Goal: Use online tool/utility: Use online tool/utility

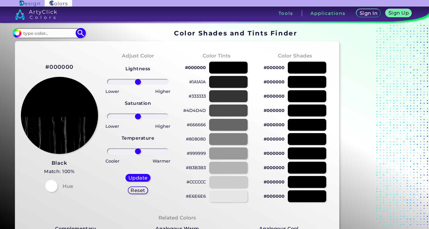
click at [54, 36] on input at bounding box center [48, 33] width 55 height 8
paste input "D9C9DC"
type input "D9C9DC"
type input "#000000"
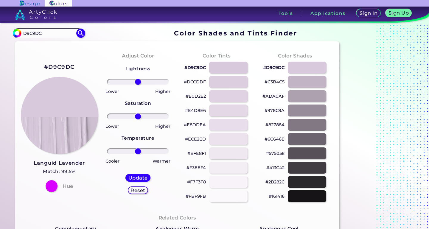
click at [195, 97] on p "#E0D2E2" at bounding box center [195, 96] width 20 height 7
click at [197, 124] on p "#E8DDEA" at bounding box center [195, 124] width 22 height 7
drag, startPoint x: 47, startPoint y: 32, endPoint x: 13, endPoint y: 17, distance: 37.3
paste input "#A47DAB"
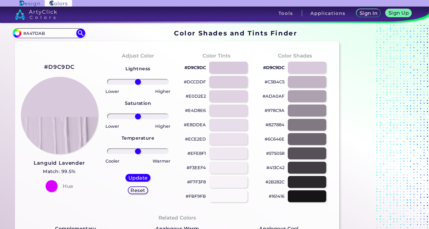
type input "#A47DAB"
type input "#a47dab"
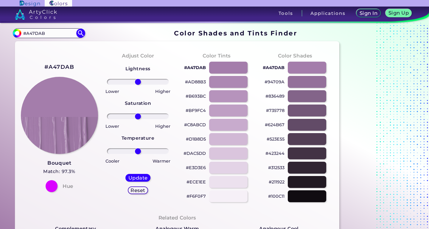
click at [197, 67] on p "#A47DAB" at bounding box center [195, 67] width 22 height 7
click at [197, 81] on p "#AD88B3" at bounding box center [195, 81] width 21 height 7
click at [199, 82] on p "#AD88B3" at bounding box center [195, 81] width 21 height 7
click at [198, 83] on p "#AD88B3" at bounding box center [195, 81] width 21 height 7
click at [195, 96] on p "#B693BC" at bounding box center [195, 96] width 20 height 7
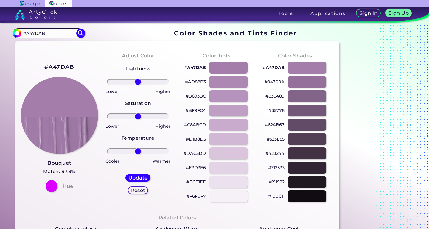
click at [193, 111] on p "#BF9FC4" at bounding box center [195, 110] width 20 height 7
click at [192, 126] on p "#C8ABCD" at bounding box center [195, 124] width 22 height 7
click at [201, 139] on p "#D1B8D5" at bounding box center [196, 138] width 20 height 7
click at [195, 154] on p "#DAC5DD" at bounding box center [194, 153] width 22 height 7
click at [197, 167] on p "#E3D3E6" at bounding box center [196, 167] width 20 height 7
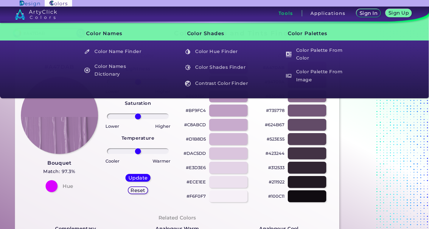
click at [199, 182] on p "#ECE1EE" at bounding box center [195, 181] width 19 height 7
